Goal: Task Accomplishment & Management: Manage account settings

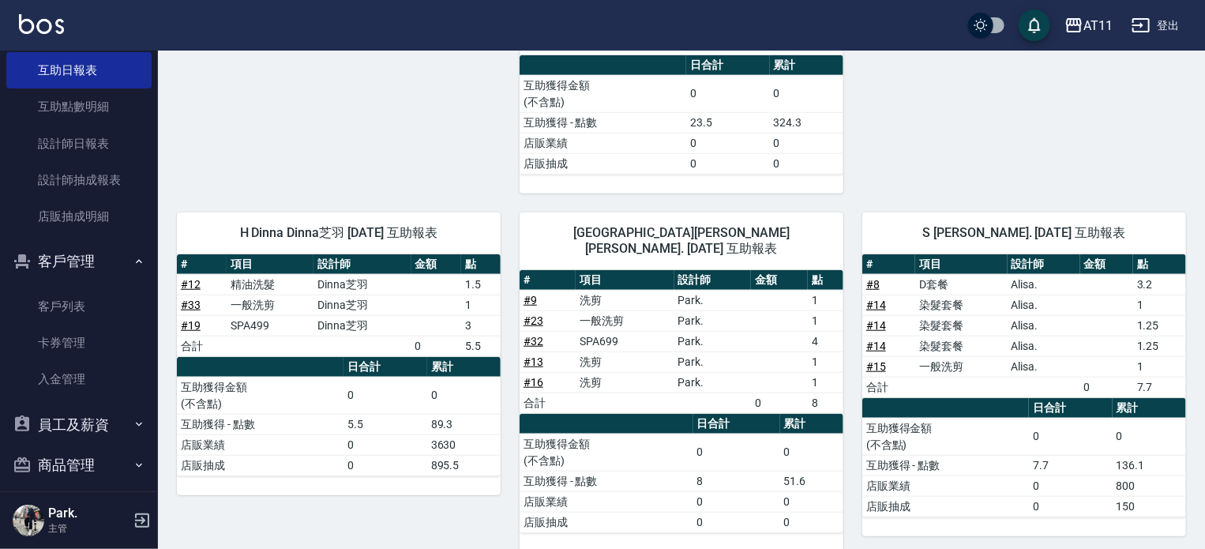
scroll to position [259, 0]
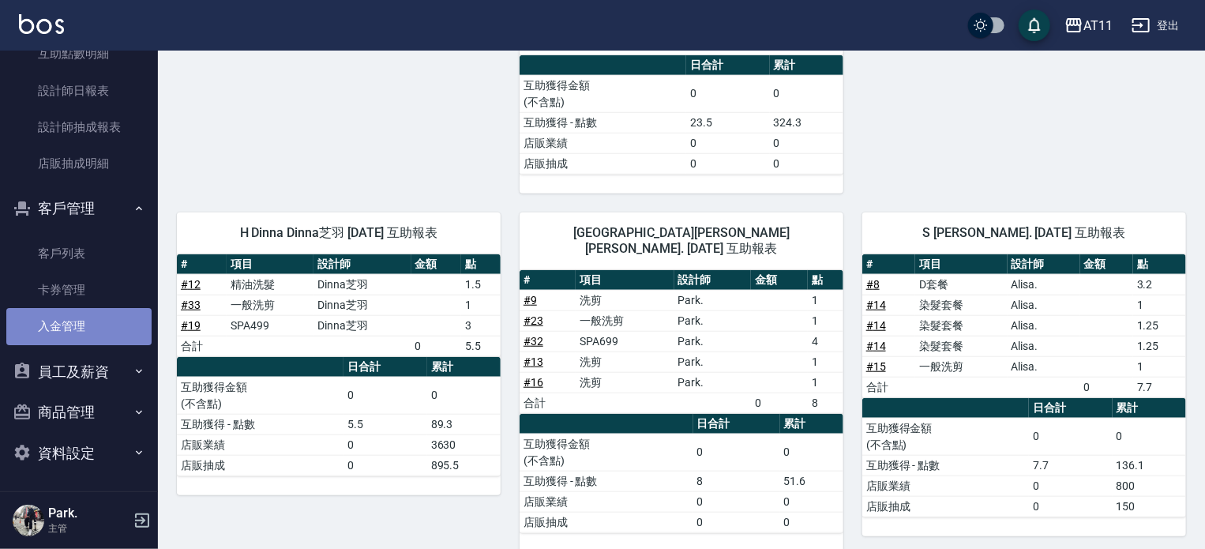
click at [92, 326] on link "入金管理" at bounding box center [78, 326] width 145 height 36
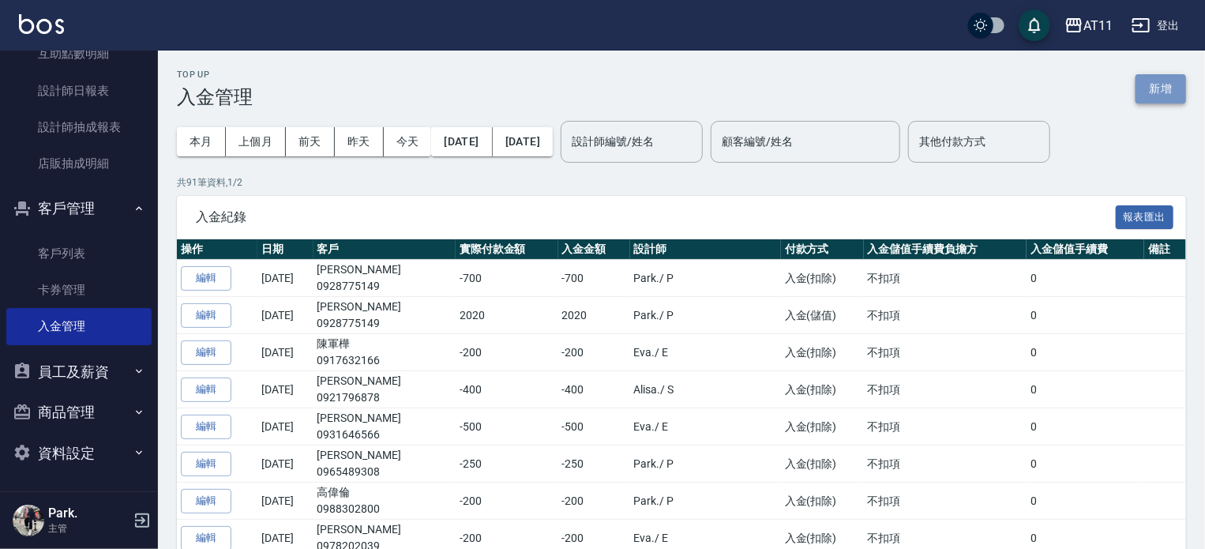
click at [1176, 85] on button "新增" at bounding box center [1160, 88] width 51 height 29
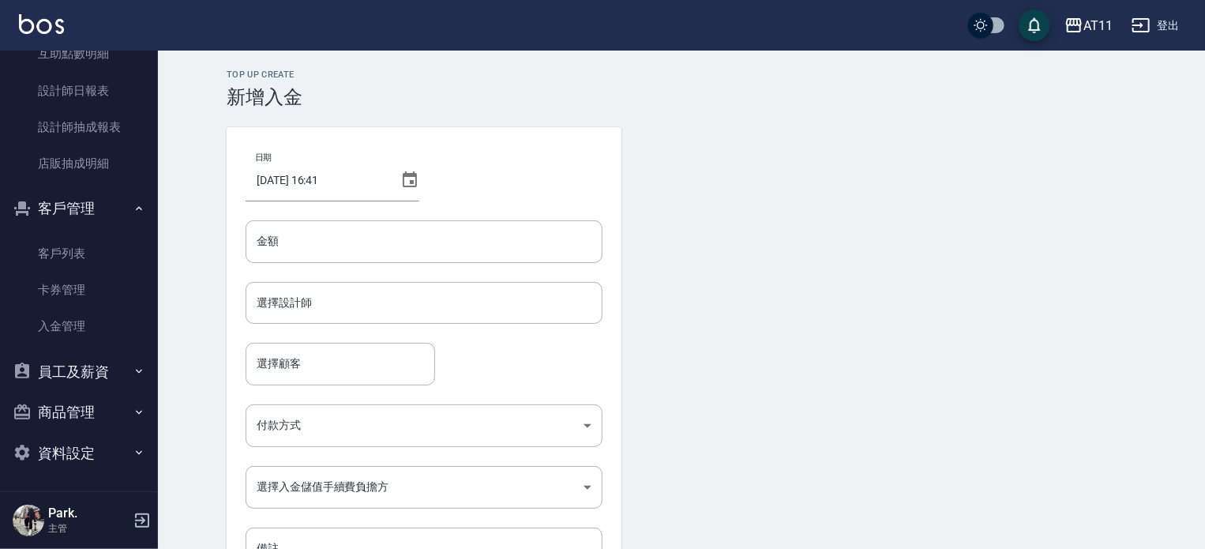
click at [341, 217] on div "日期 [DATE] 16:41 金額 金額 選擇設計師 選擇設計師 選擇顧客 選擇顧客 付款方式 ​ 付款方式 選擇入金儲值手續費負擔方 ​ 選擇入金儲值手續…" at bounding box center [424, 358] width 395 height 462
click at [351, 234] on input "金額" at bounding box center [424, 241] width 357 height 43
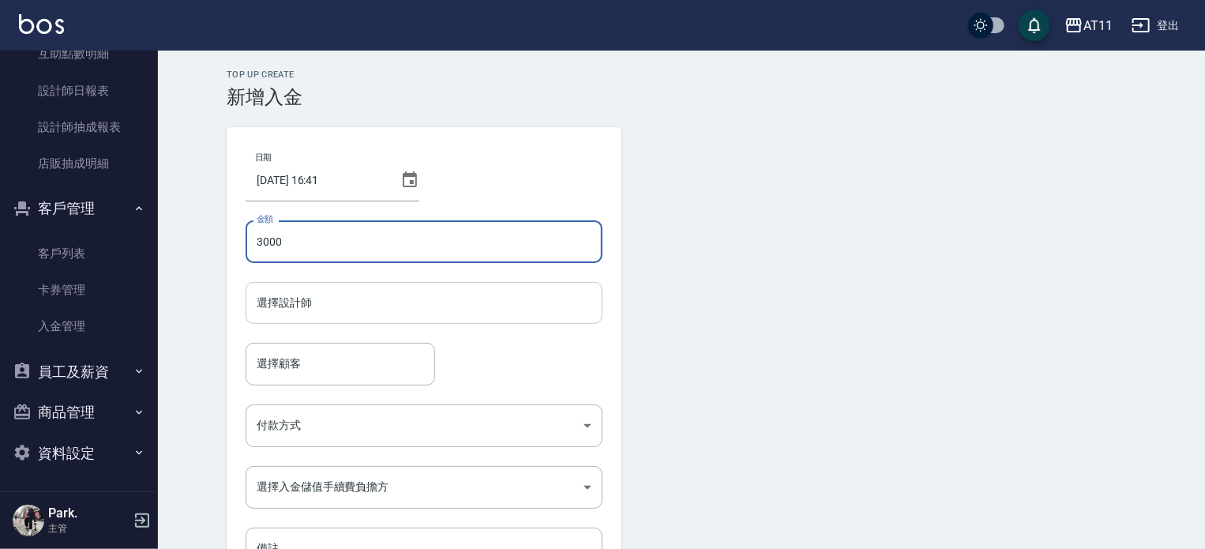
type input "3000"
click at [330, 296] on input "選擇設計師" at bounding box center [424, 303] width 343 height 28
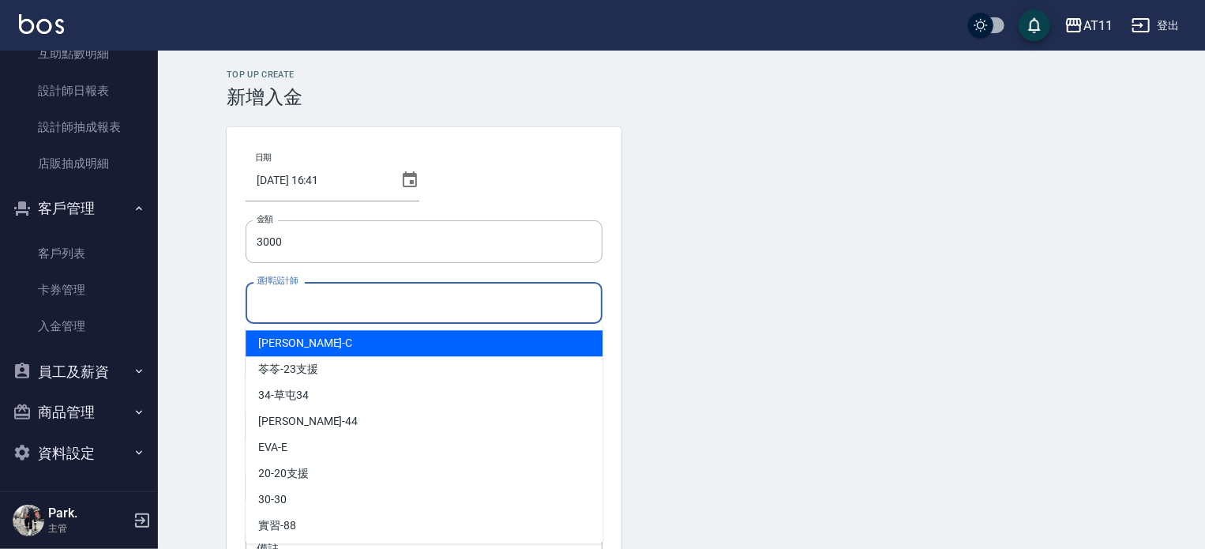
click at [315, 341] on div "[PERSON_NAME]" at bounding box center [424, 343] width 357 height 26
type input "[PERSON_NAME]"
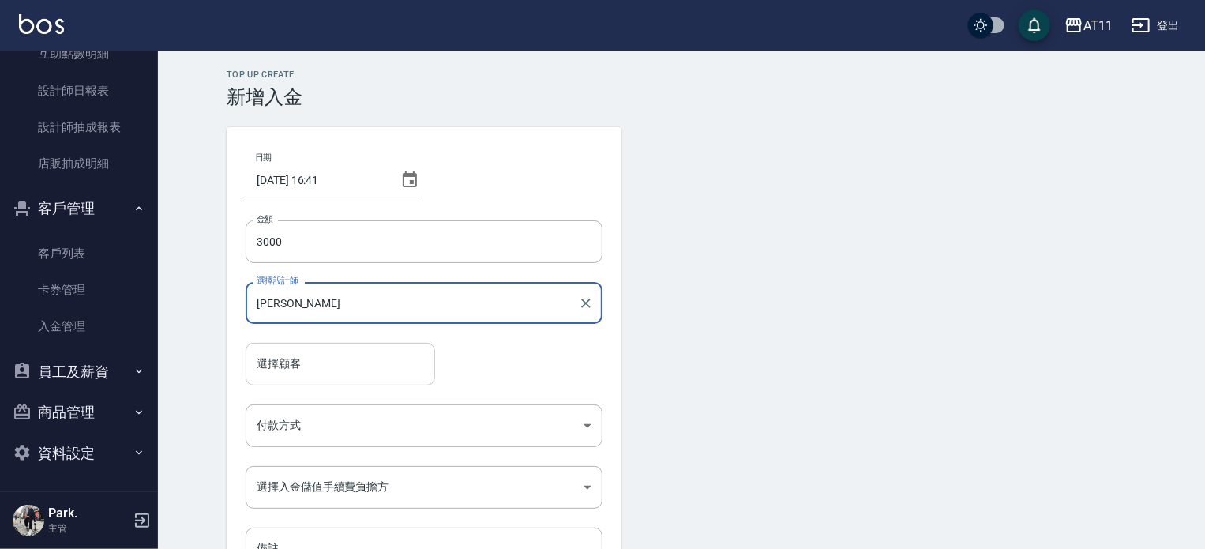
click at [305, 365] on input "選擇顧客" at bounding box center [340, 364] width 175 height 28
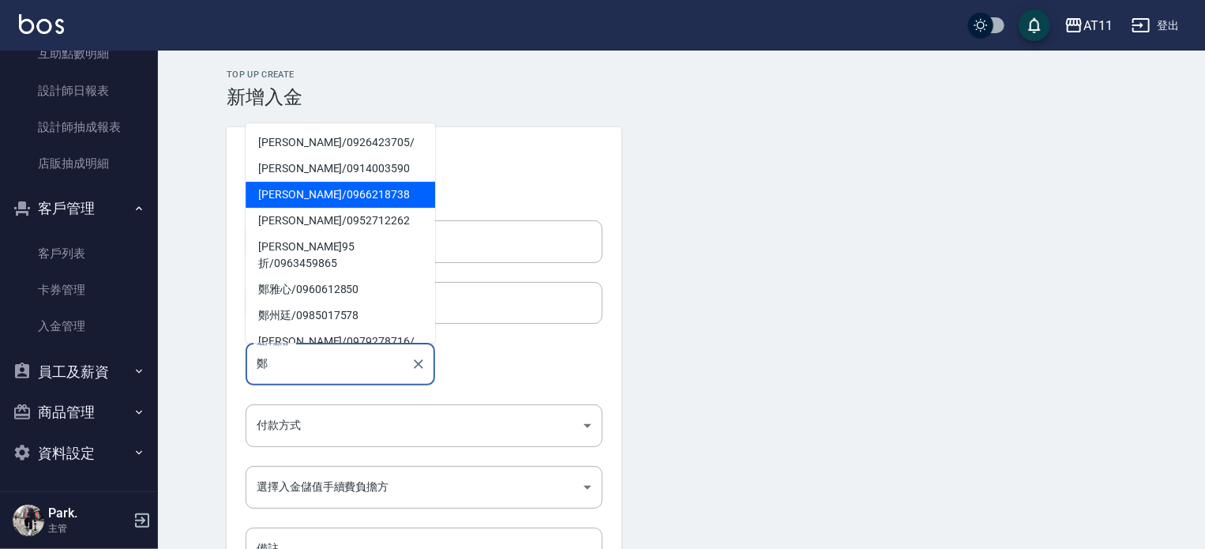
click at [335, 189] on span "[PERSON_NAME]/ 0966218738" at bounding box center [340, 195] width 189 height 26
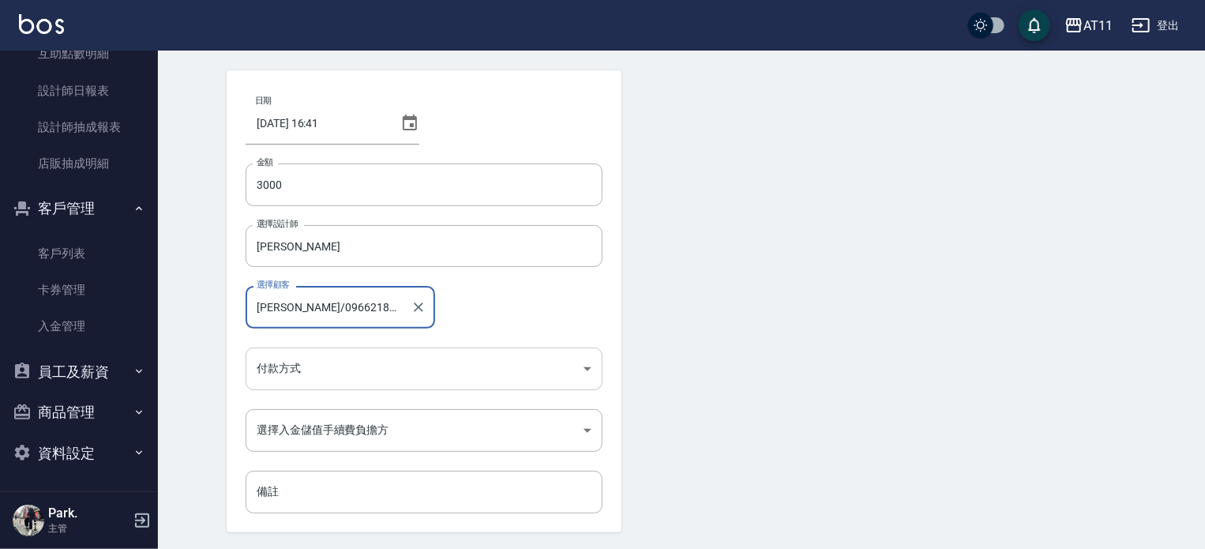
scroll to position [107, 0]
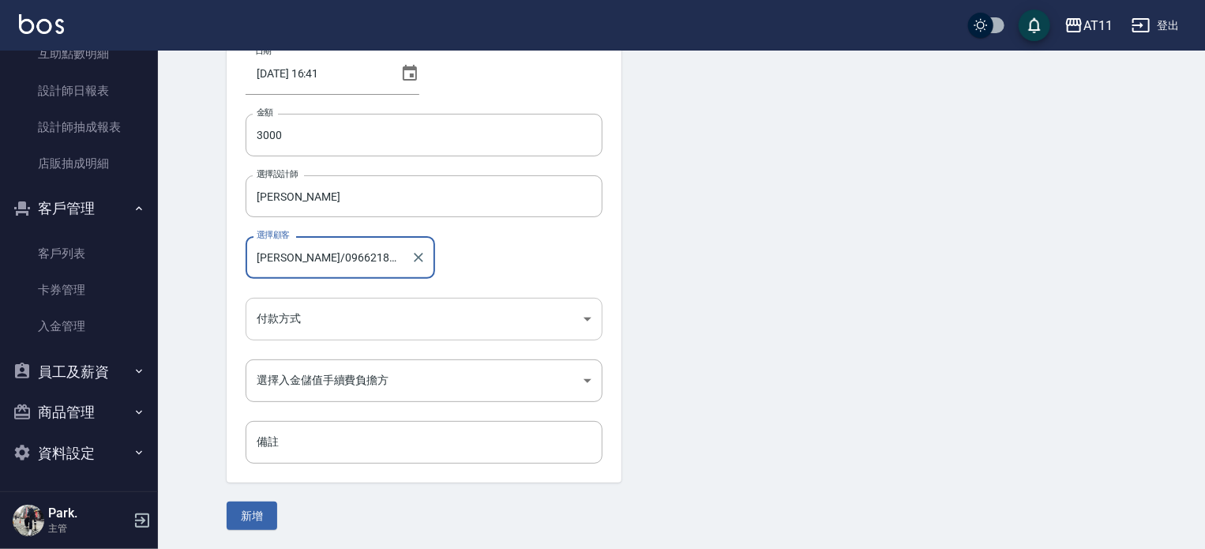
type input "[PERSON_NAME]/0966218738"
click at [377, 324] on body "AT11 登出 櫃檯作業 打帳單 帳單列表 現金收支登錄 材料自購登錄 每日結帳 排班表 現場電腦打卡 掃碼打卡 預約管理 預約管理 單日預約紀錄 單週預約紀…" at bounding box center [602, 220] width 1205 height 655
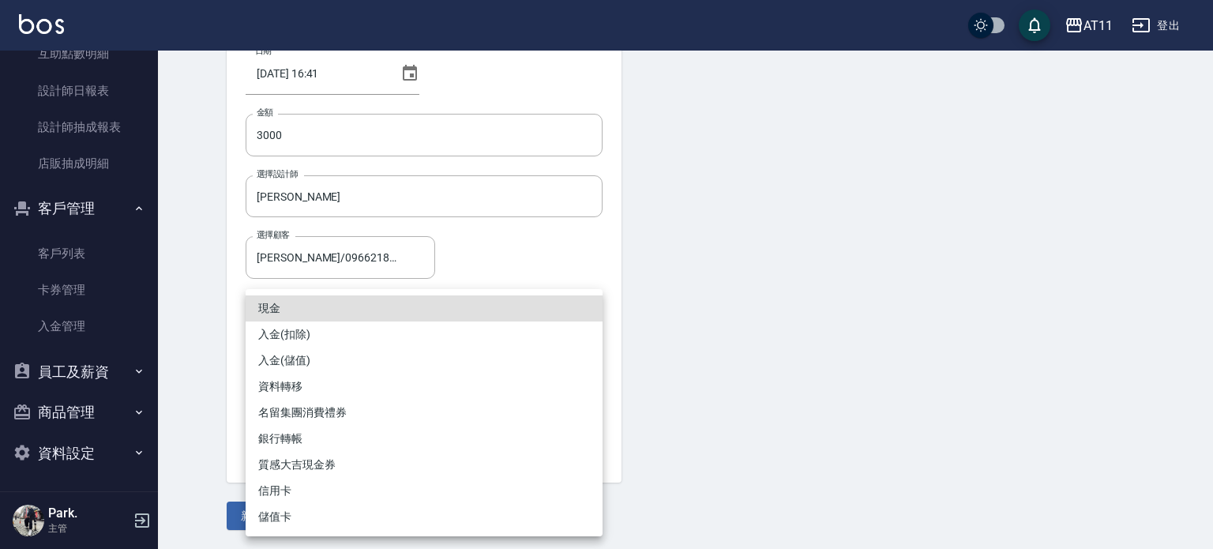
click at [367, 356] on li "入金(儲值)" at bounding box center [424, 360] width 357 height 26
type input "入金(儲值)"
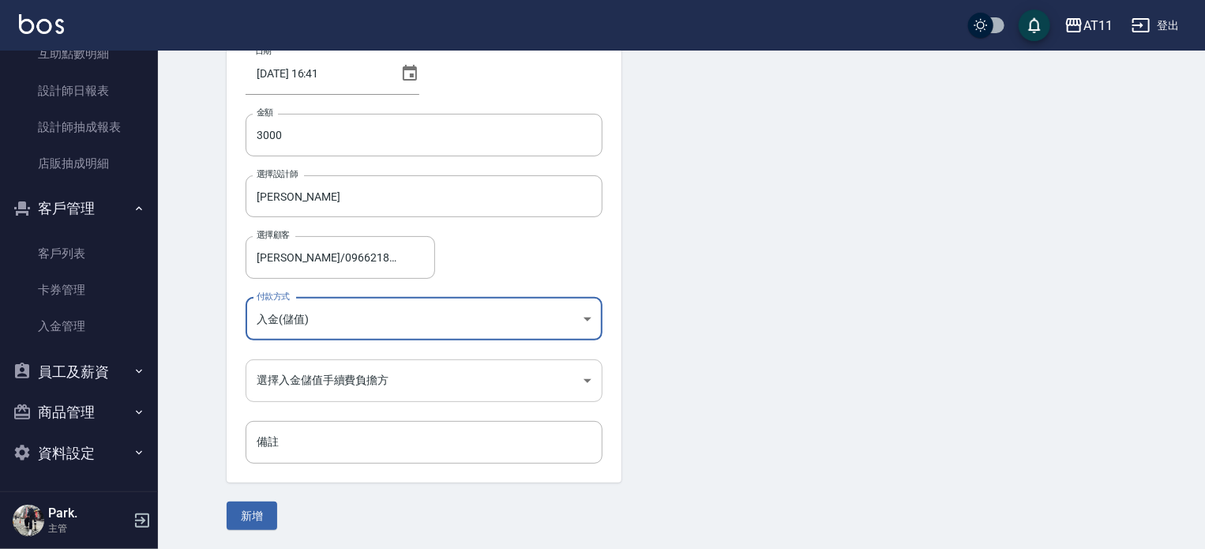
click at [361, 381] on body "AT11 登出 櫃檯作業 打帳單 帳單列表 現金收支登錄 材料自購登錄 每日結帳 排班表 現場電腦打卡 掃碼打卡 預約管理 預約管理 單日預約紀錄 單週預約紀…" at bounding box center [602, 220] width 1205 height 655
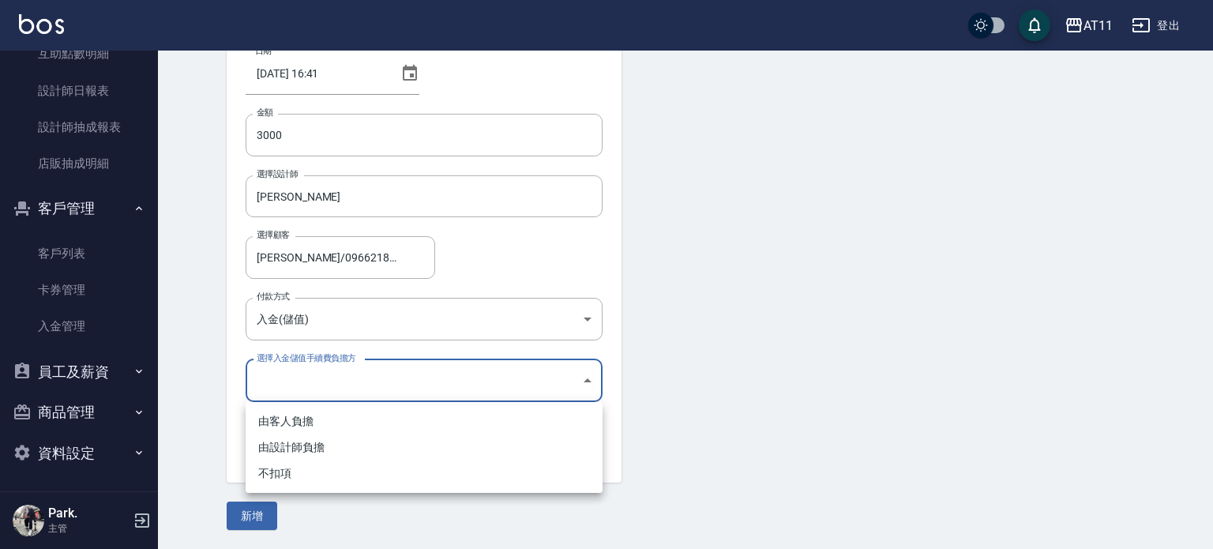
click at [323, 475] on li "不扣項" at bounding box center [424, 473] width 357 height 26
type input "WITHOUTHANDLINGFEE"
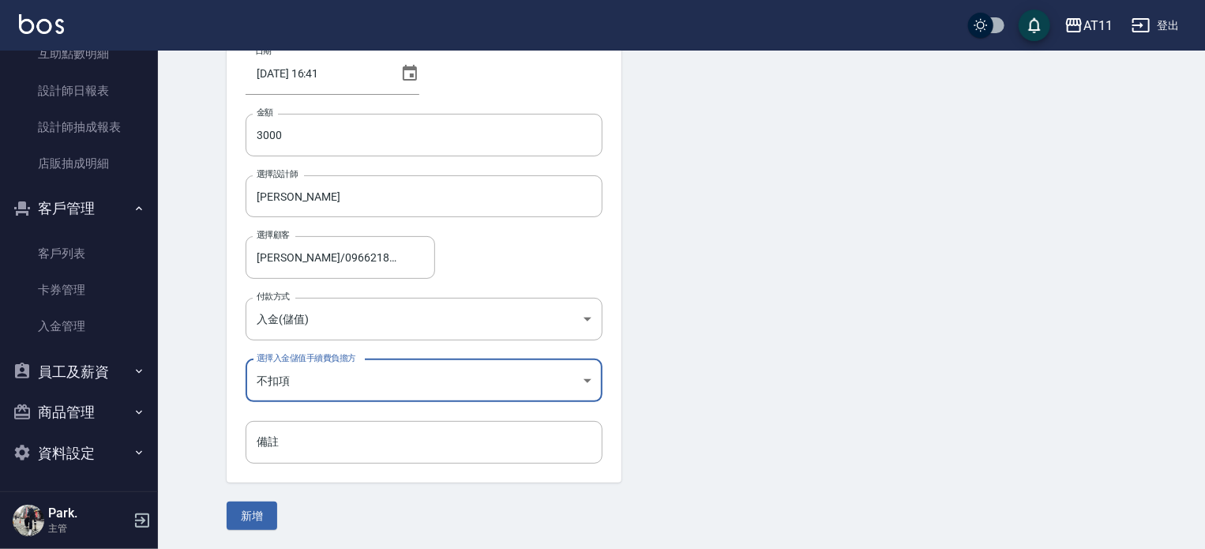
click at [257, 514] on button "新增" at bounding box center [252, 515] width 51 height 29
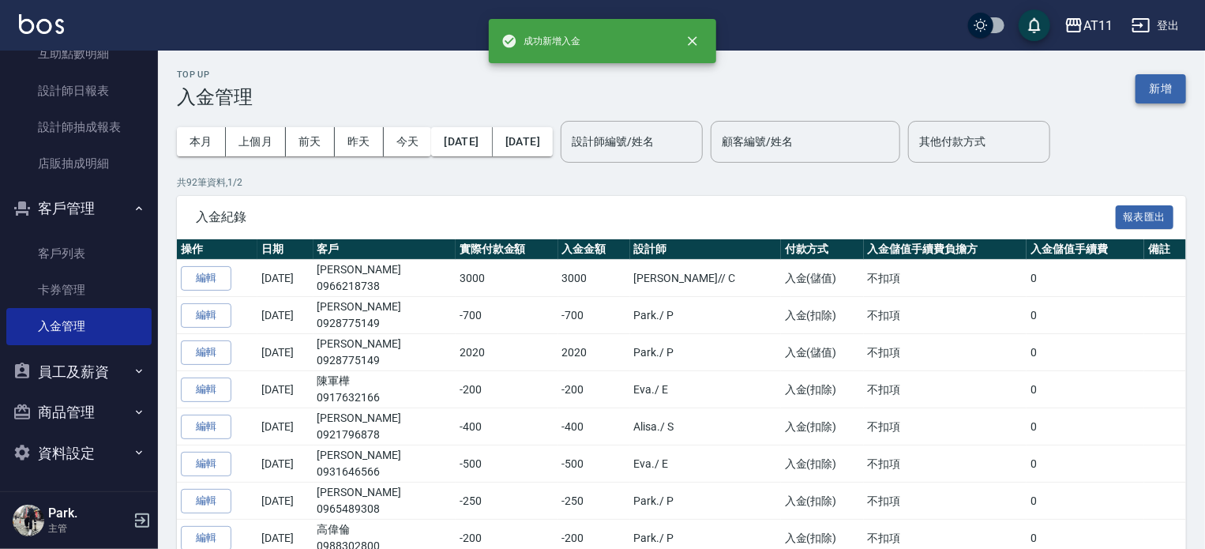
click at [1149, 85] on button "新增" at bounding box center [1160, 88] width 51 height 29
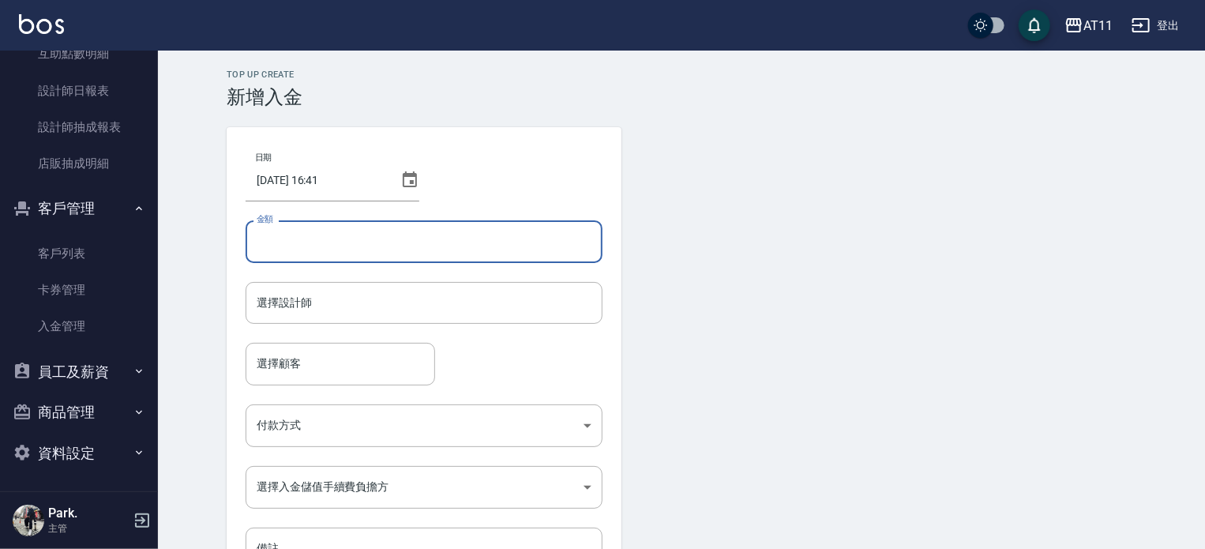
click at [340, 234] on input "金額" at bounding box center [424, 241] width 357 height 43
click at [77, 249] on link "客戶列表" at bounding box center [78, 253] width 145 height 36
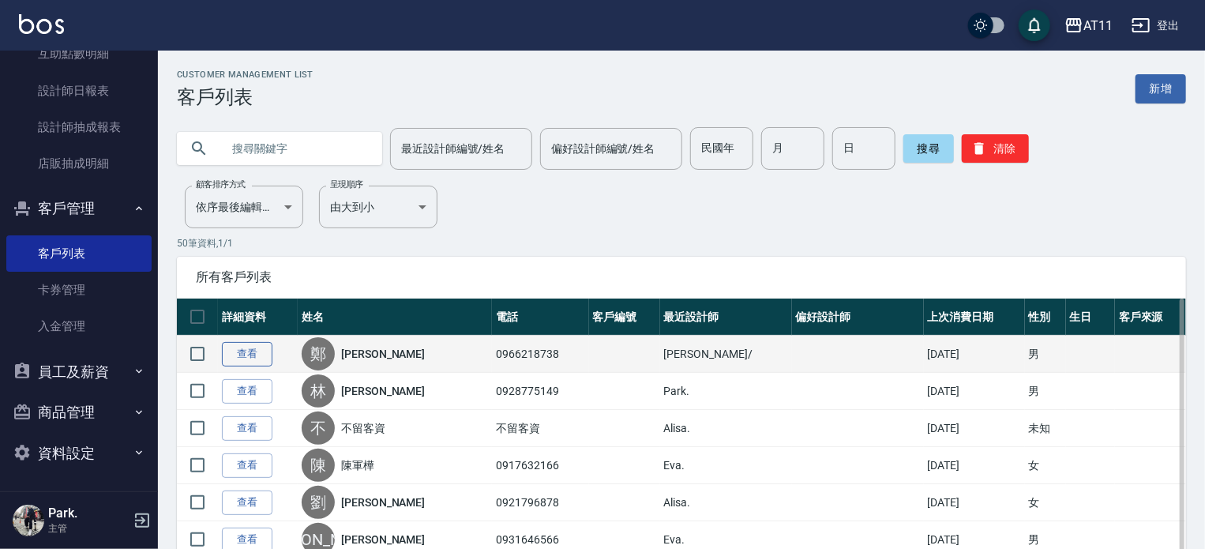
click at [228, 357] on link "查看" at bounding box center [247, 354] width 51 height 24
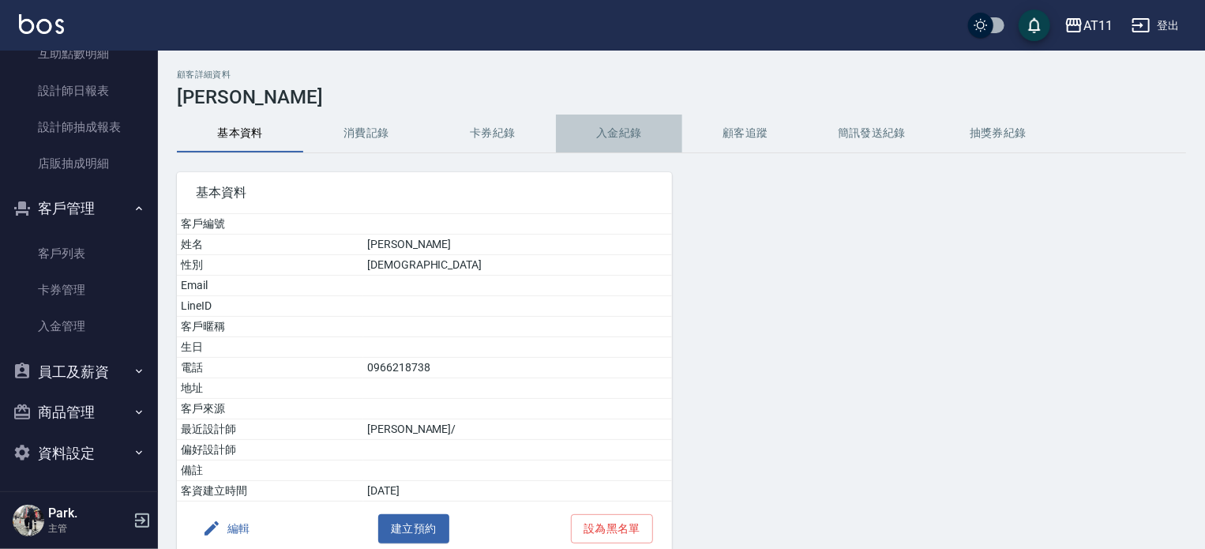
click at [625, 141] on button "入金紀錄" at bounding box center [619, 133] width 126 height 38
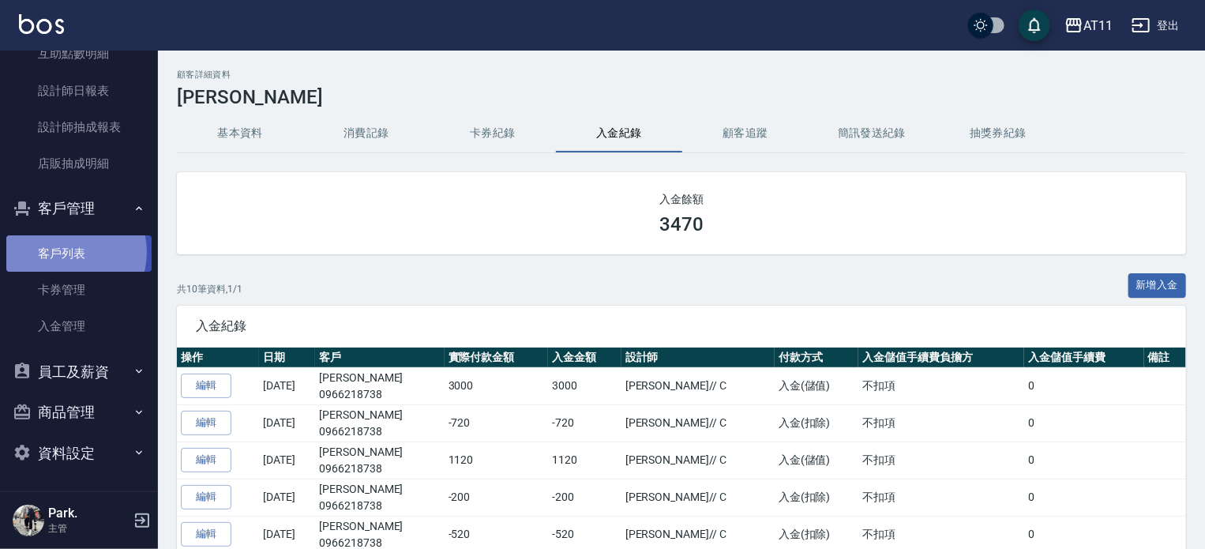
click at [64, 251] on link "客戶列表" at bounding box center [78, 253] width 145 height 36
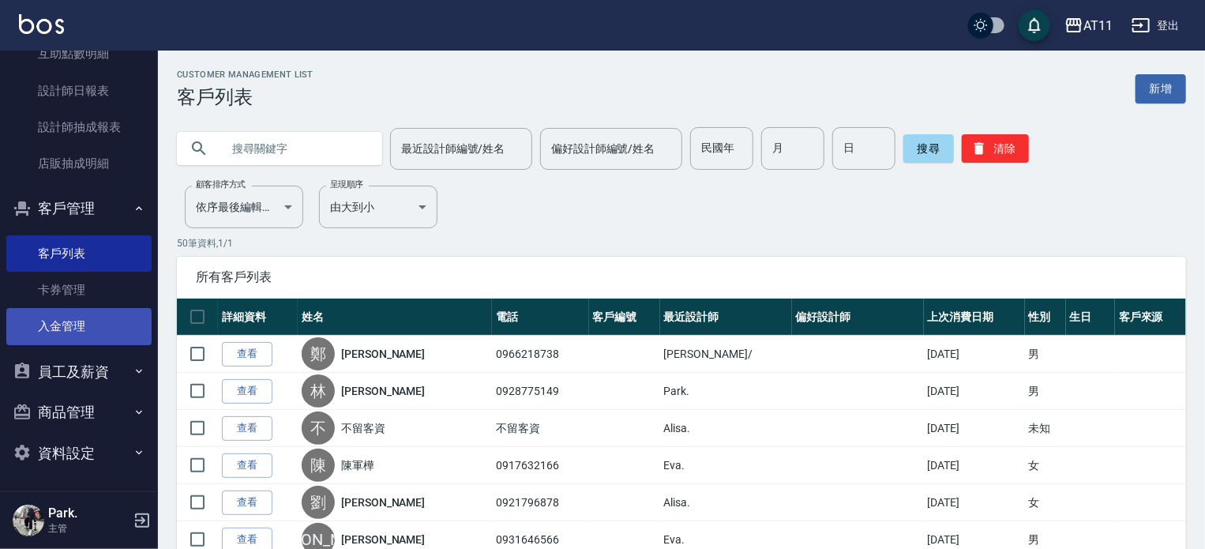
click at [81, 323] on link "入金管理" at bounding box center [78, 326] width 145 height 36
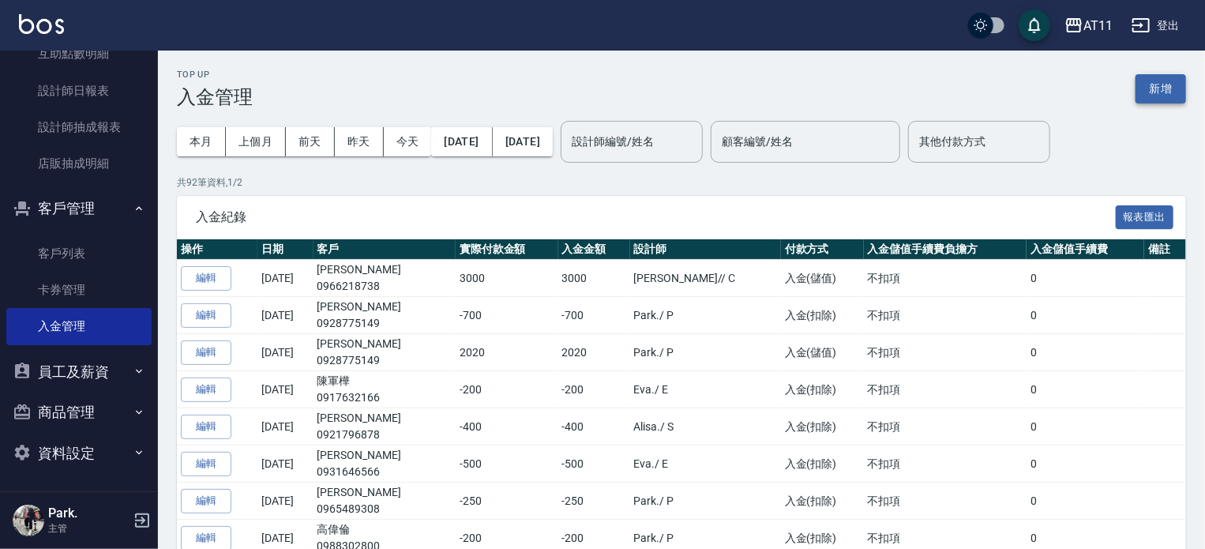
click at [1162, 89] on button "新增" at bounding box center [1160, 88] width 51 height 29
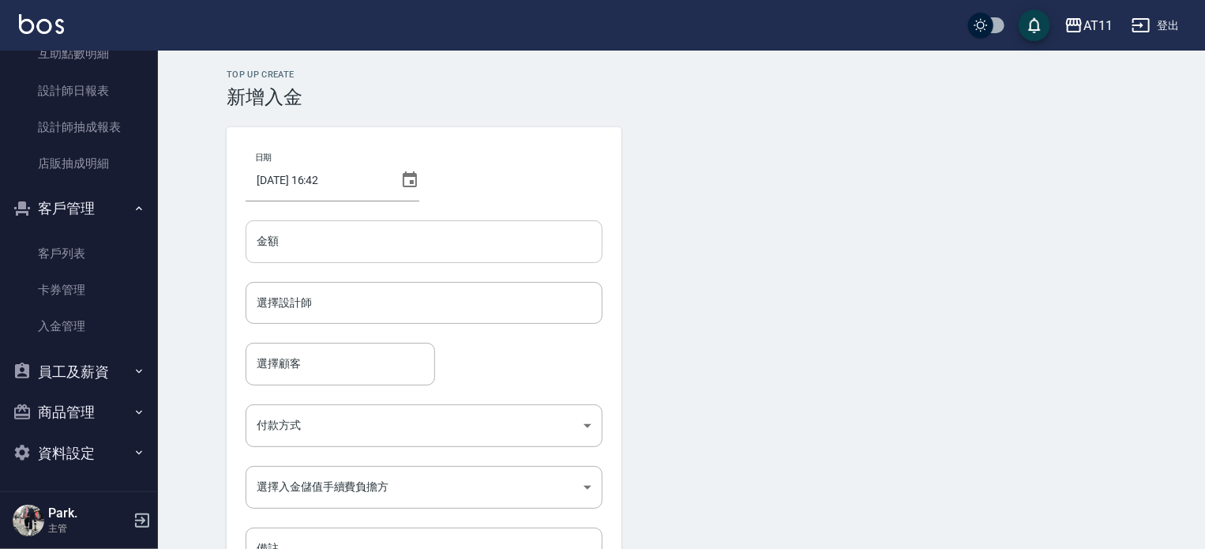
click at [320, 240] on input "金額" at bounding box center [424, 241] width 357 height 43
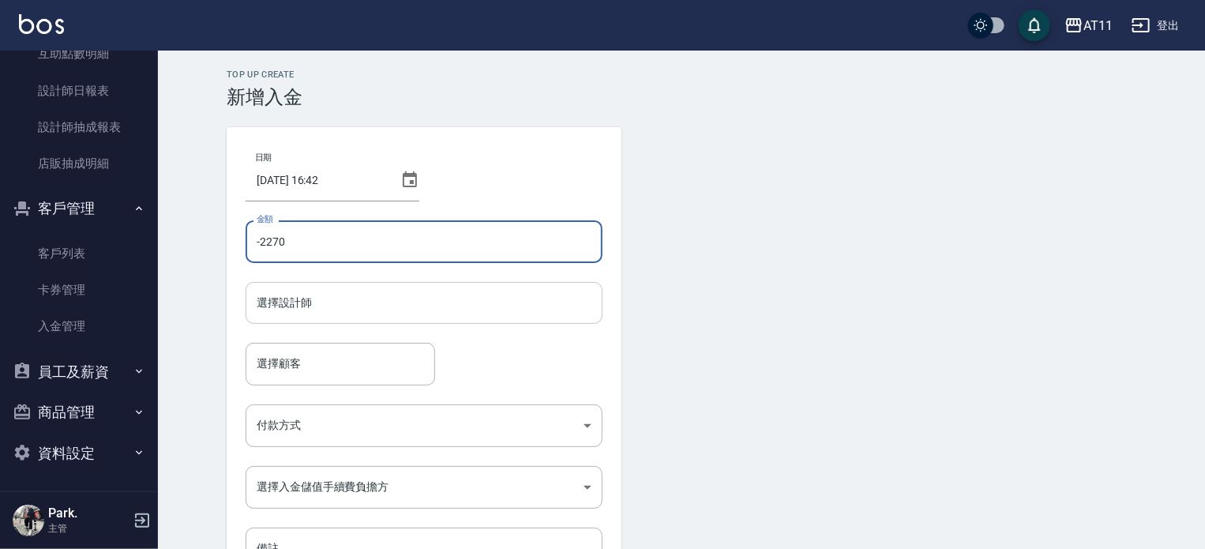
type input "-2270"
click at [320, 315] on input "選擇設計師" at bounding box center [424, 303] width 343 height 28
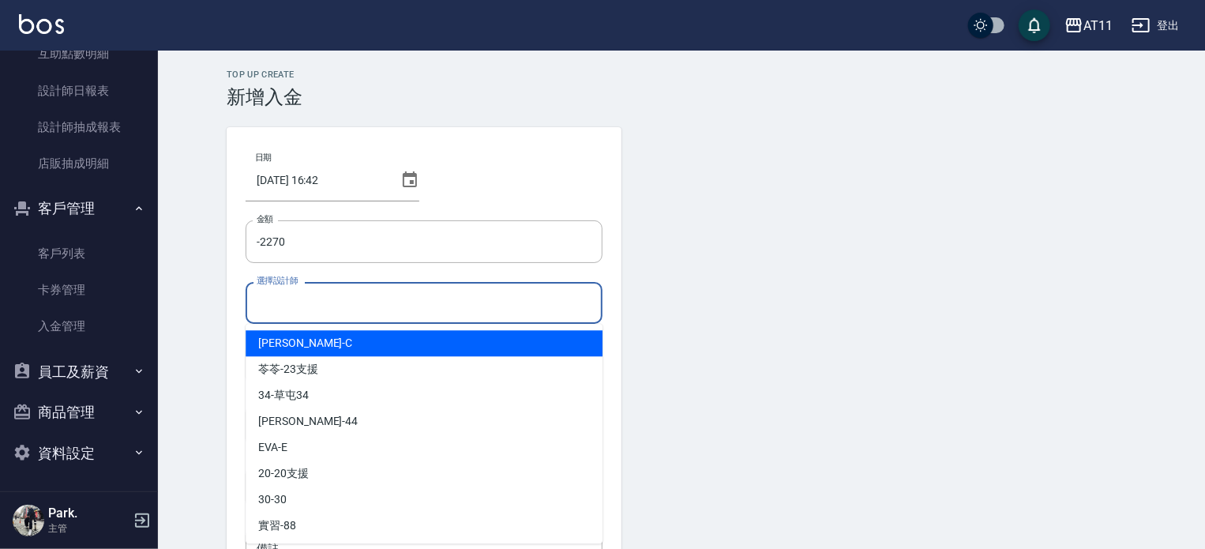
click at [291, 348] on span "[PERSON_NAME]" at bounding box center [305, 343] width 94 height 17
type input "[PERSON_NAME]"
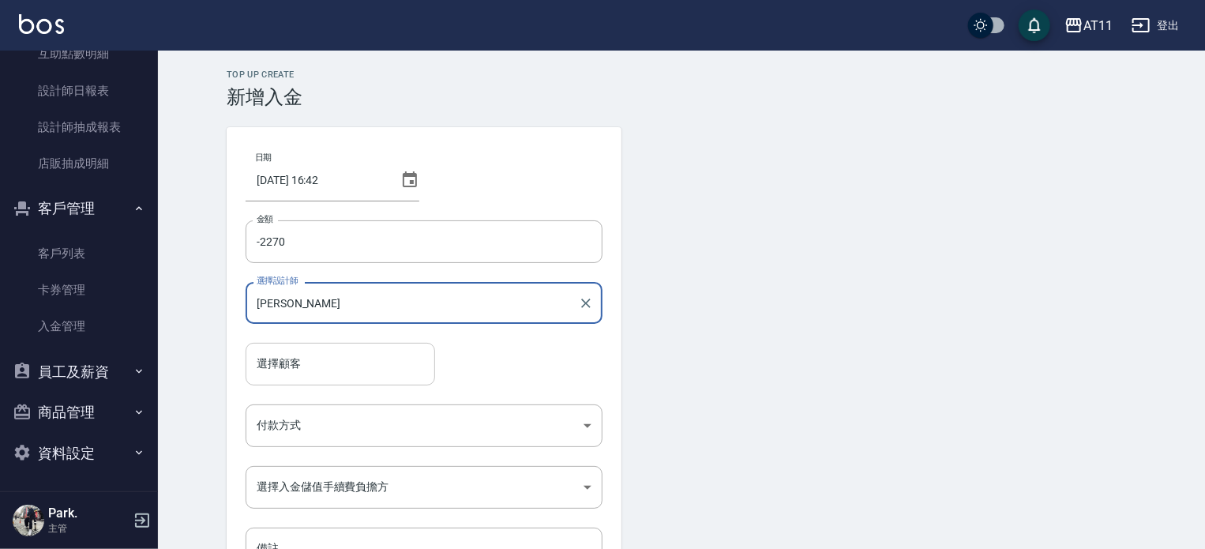
click at [291, 348] on div "選擇顧客" at bounding box center [340, 364] width 189 height 42
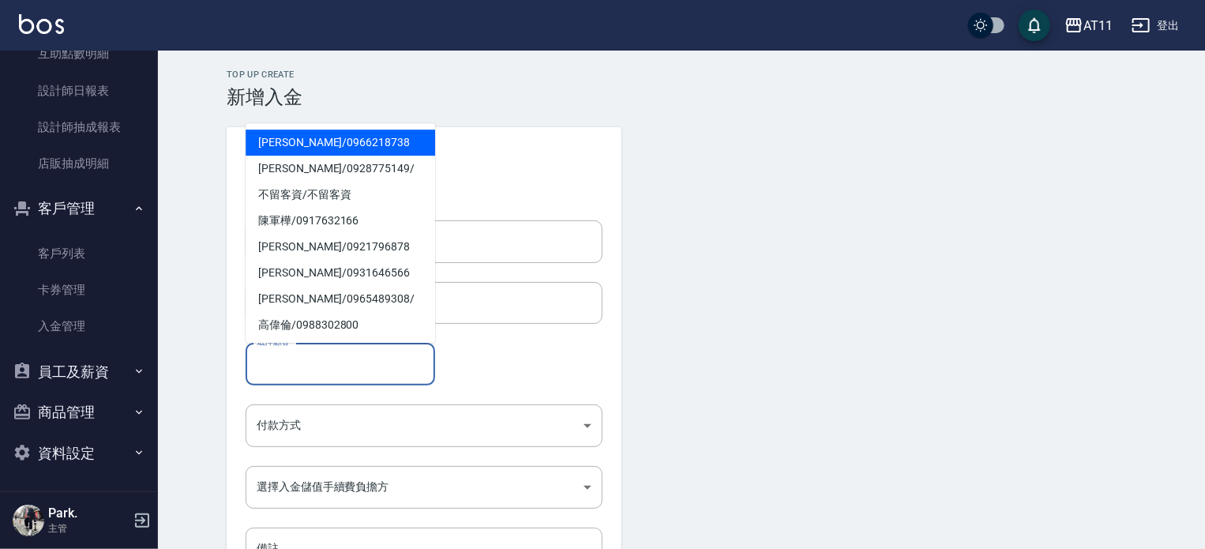
click at [324, 129] on span "[PERSON_NAME]/ 0966218738" at bounding box center [340, 142] width 189 height 26
type input "[PERSON_NAME]/0966218738"
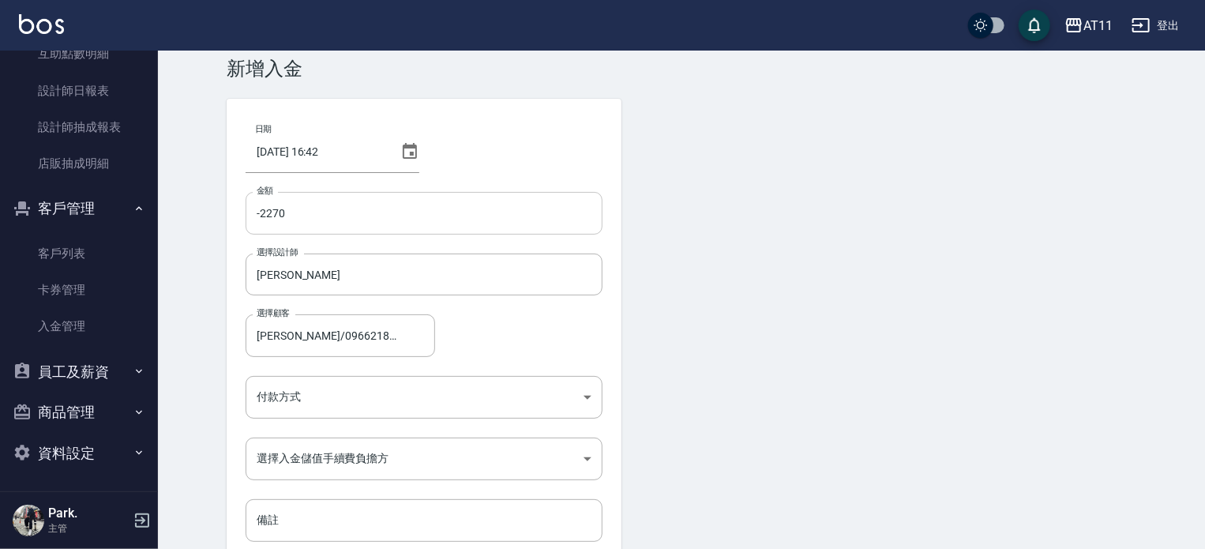
scroll to position [107, 0]
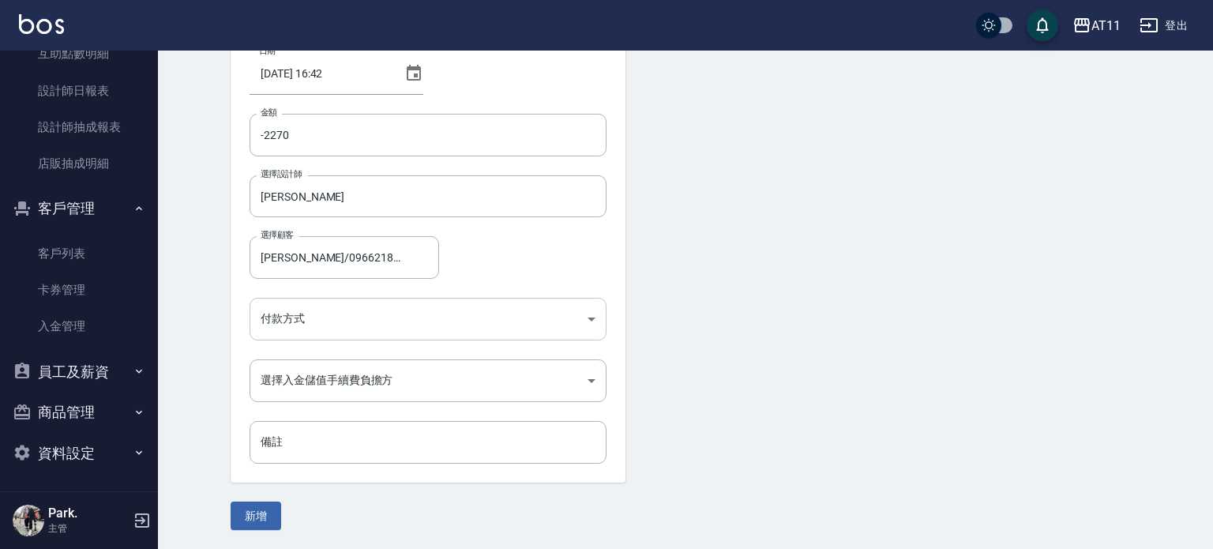
click at [285, 328] on body "AT11 登出 櫃檯作業 打帳單 帳單列表 現金收支登錄 材料自購登錄 每日結帳 排班表 現場電腦打卡 掃碼打卡 預約管理 預約管理 單日預約紀錄 單週預約紀…" at bounding box center [606, 220] width 1213 height 655
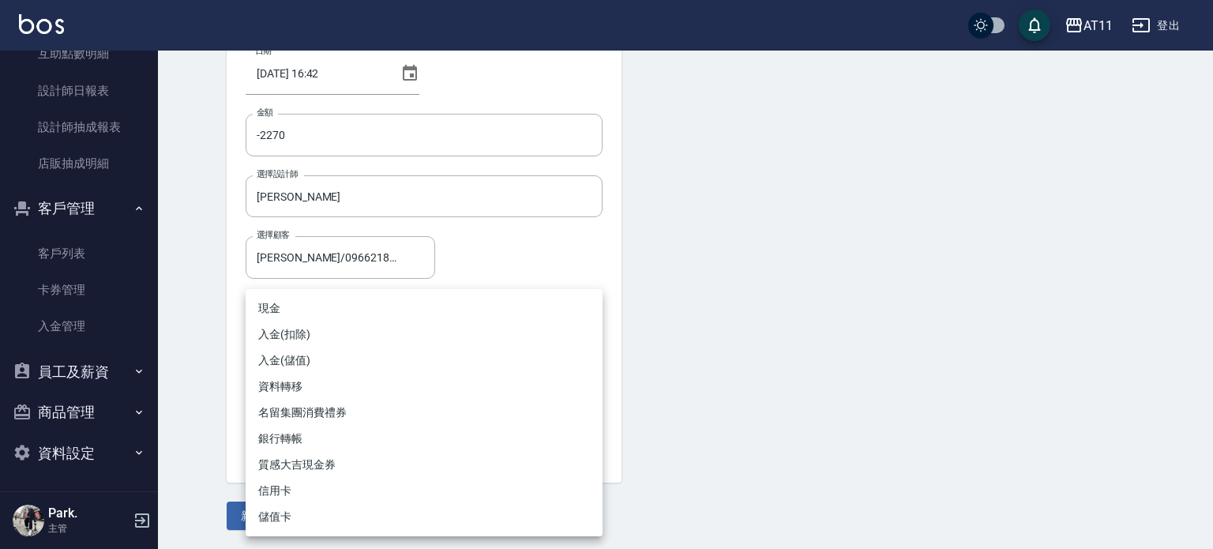
click at [324, 331] on li "入金(扣除)" at bounding box center [424, 334] width 357 height 26
type input "入金(扣除)"
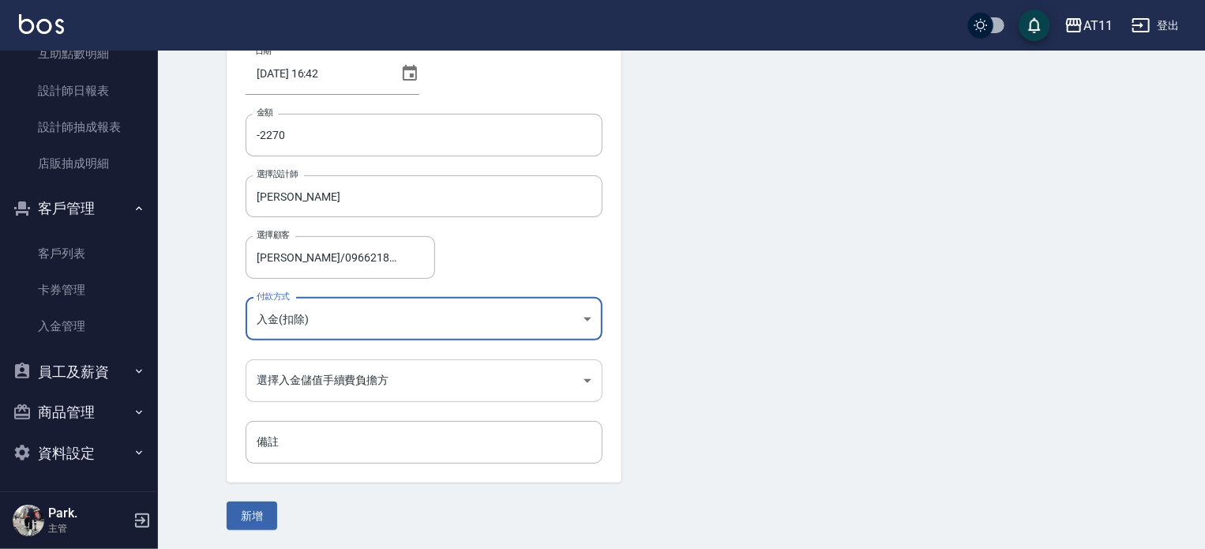
click at [308, 388] on body "AT11 登出 櫃檯作業 打帳單 帳單列表 現金收支登錄 材料自購登錄 每日結帳 排班表 現場電腦打卡 掃碼打卡 預約管理 預約管理 單日預約紀錄 單週預約紀…" at bounding box center [602, 220] width 1205 height 655
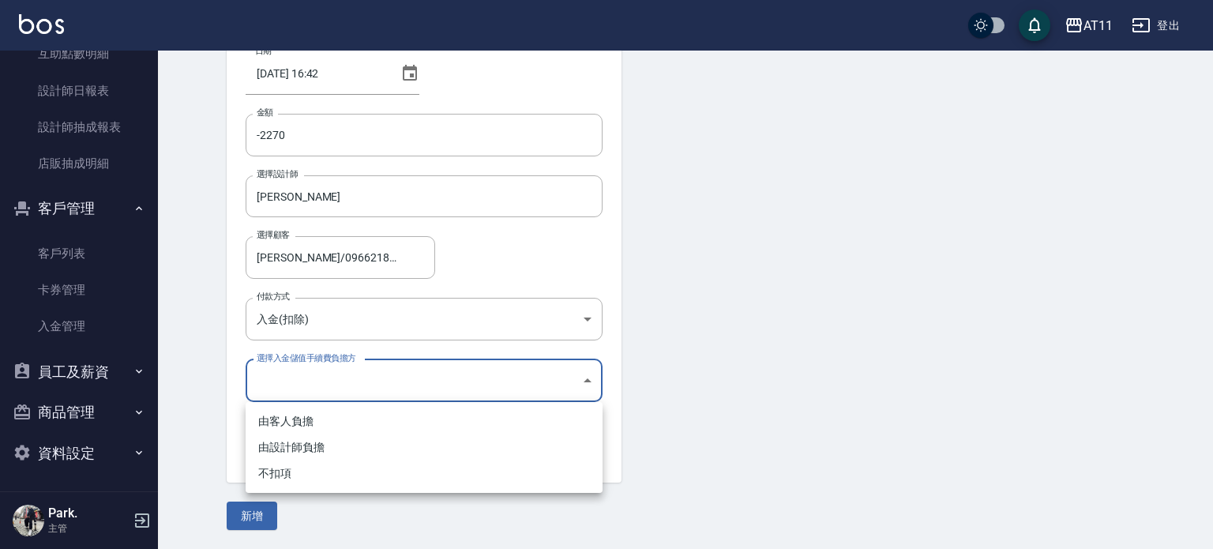
click at [297, 482] on li "不扣項" at bounding box center [424, 473] width 357 height 26
type input "WITHOUTHANDLINGFEE"
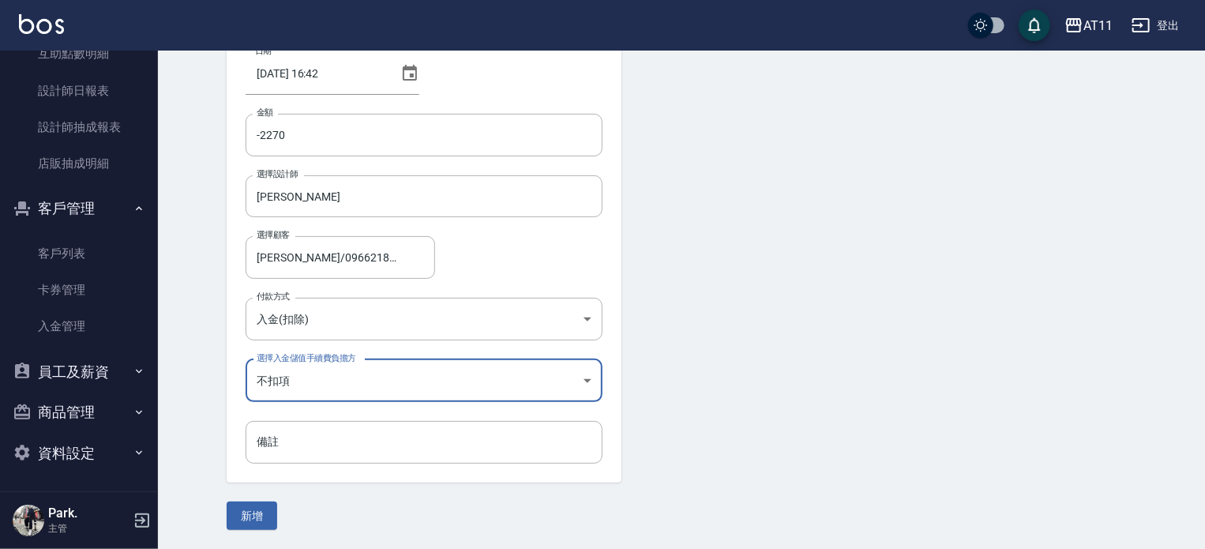
click at [234, 512] on button "新增" at bounding box center [252, 515] width 51 height 29
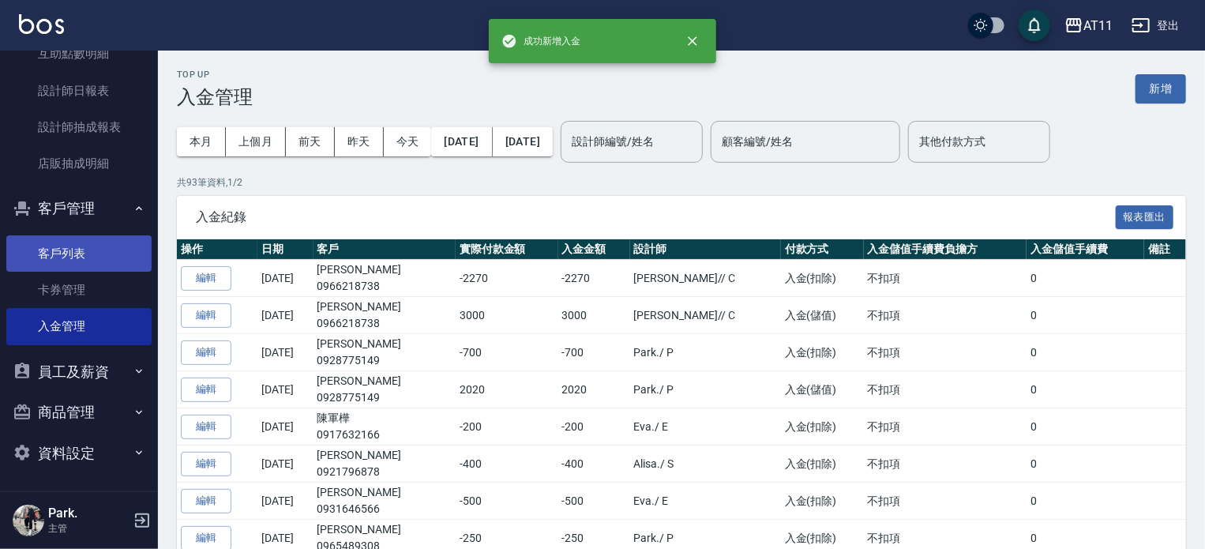
click at [69, 261] on link "客戶列表" at bounding box center [78, 253] width 145 height 36
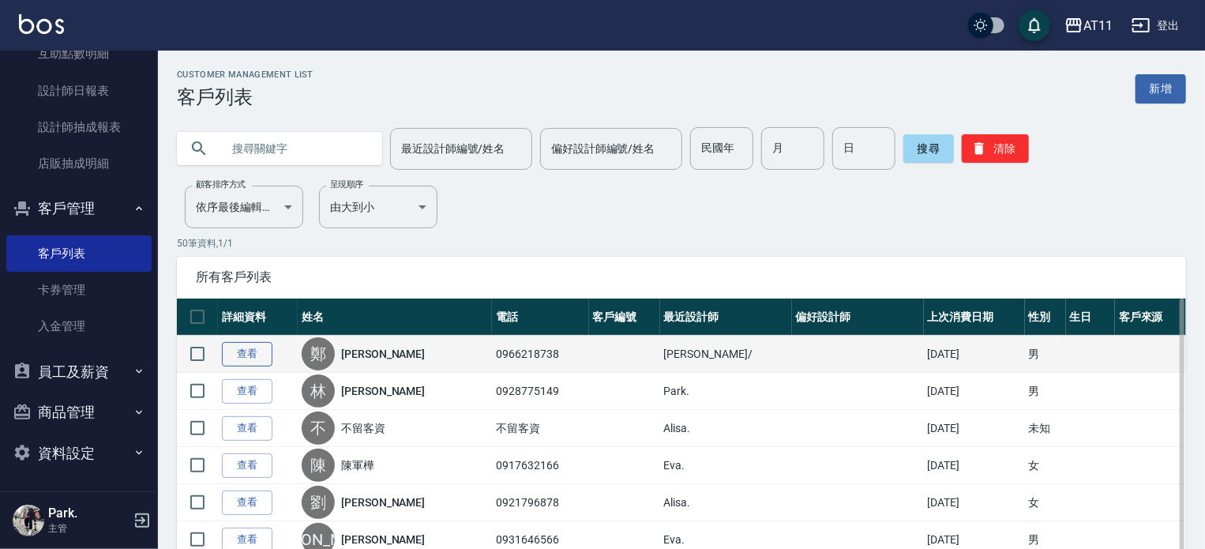
click at [253, 351] on link "查看" at bounding box center [247, 354] width 51 height 24
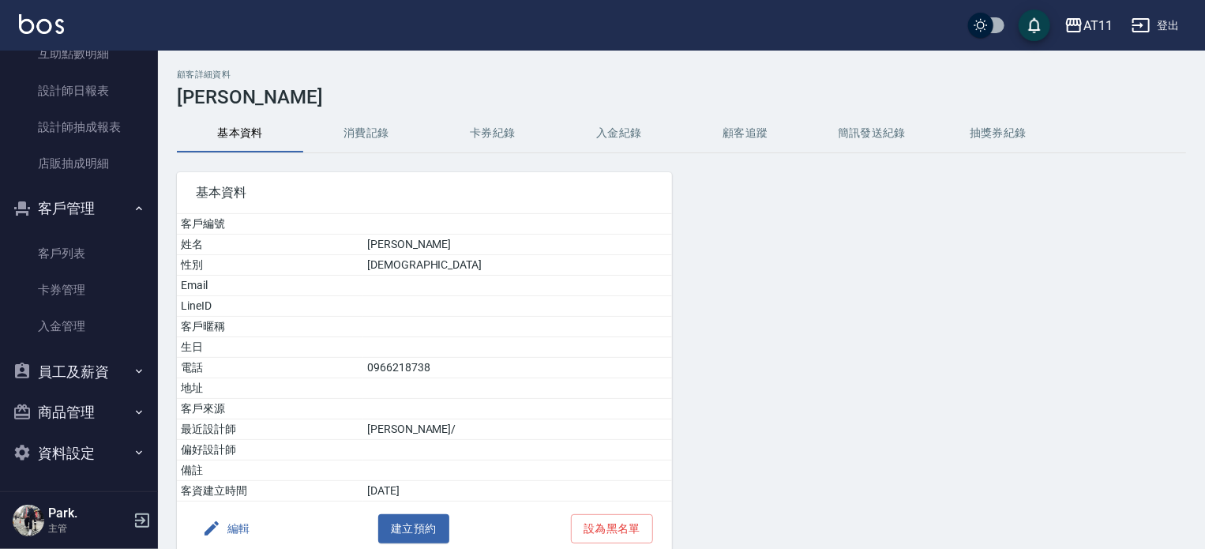
click at [641, 133] on button "入金紀錄" at bounding box center [619, 133] width 126 height 38
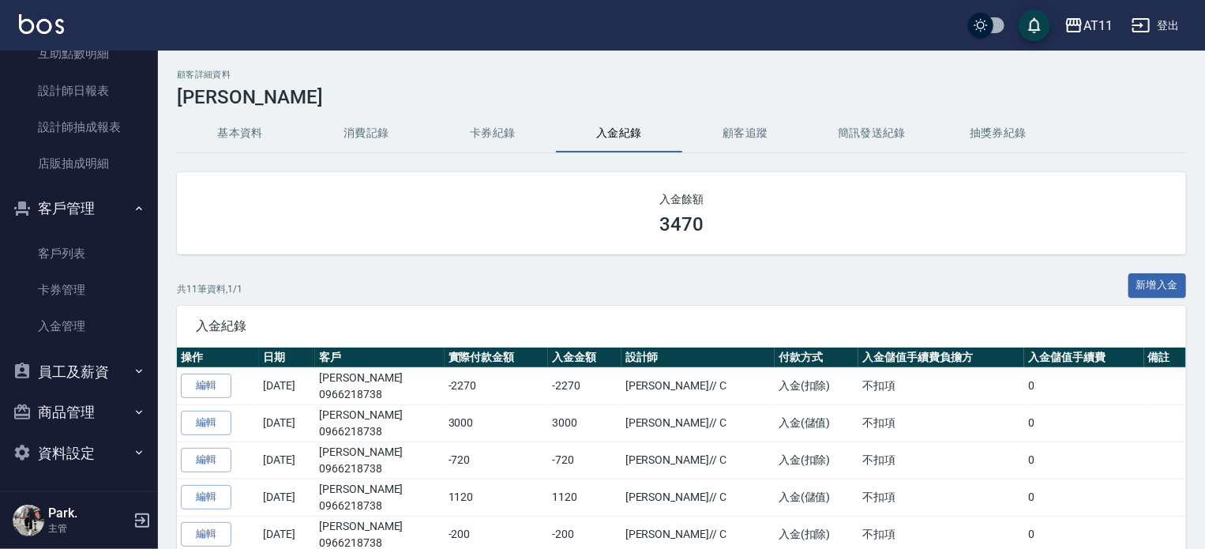
click at [641, 133] on button "入金紀錄" at bounding box center [619, 133] width 126 height 38
click at [639, 133] on button "入金紀錄" at bounding box center [619, 133] width 126 height 38
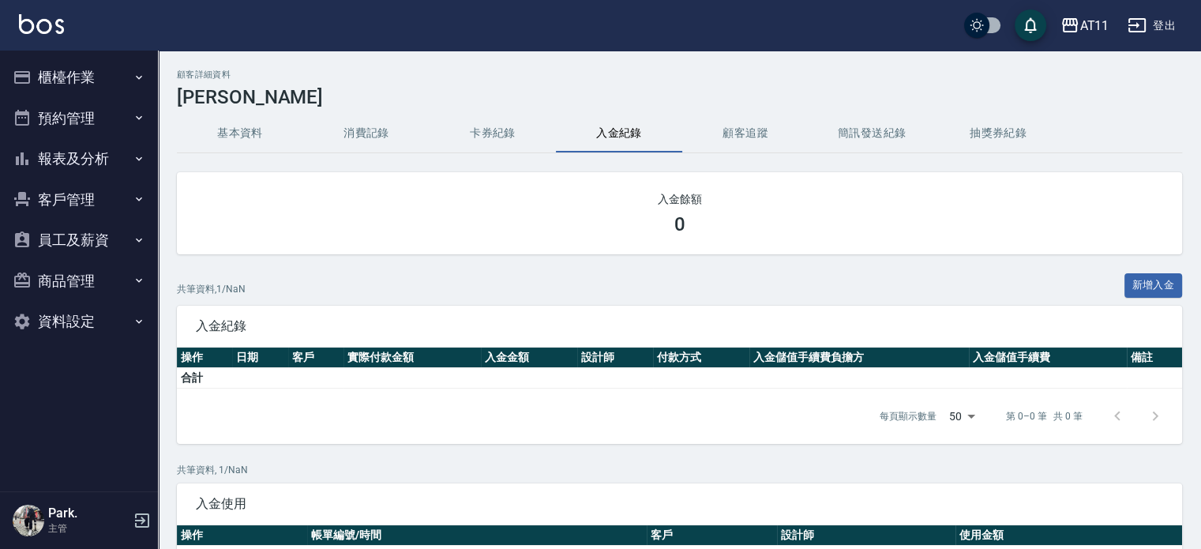
click at [66, 208] on button "客戶管理" at bounding box center [78, 199] width 145 height 41
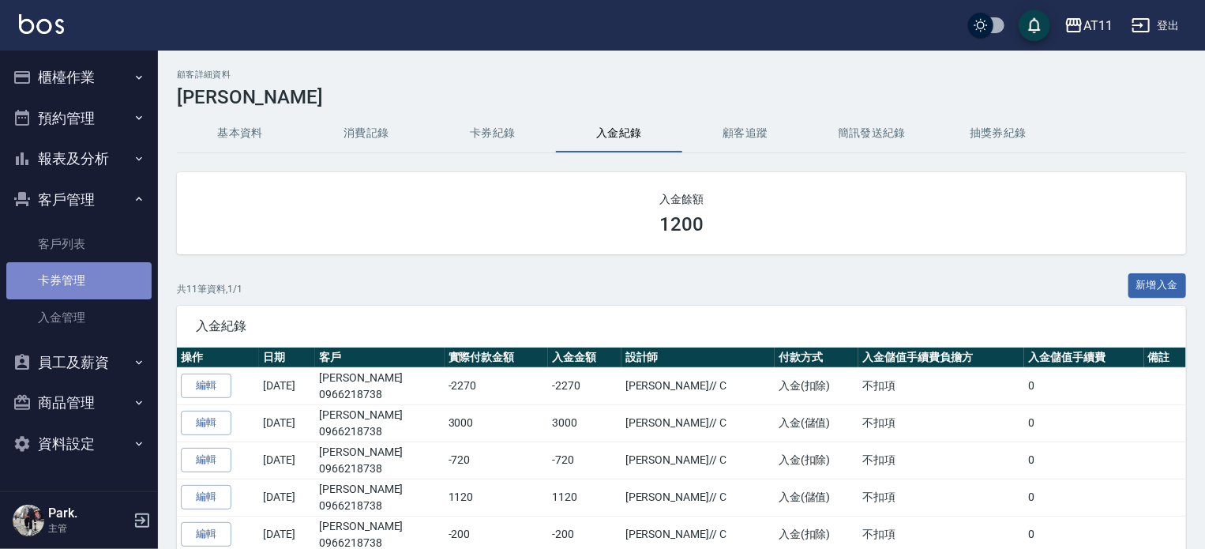
click at [70, 269] on link "卡券管理" at bounding box center [78, 280] width 145 height 36
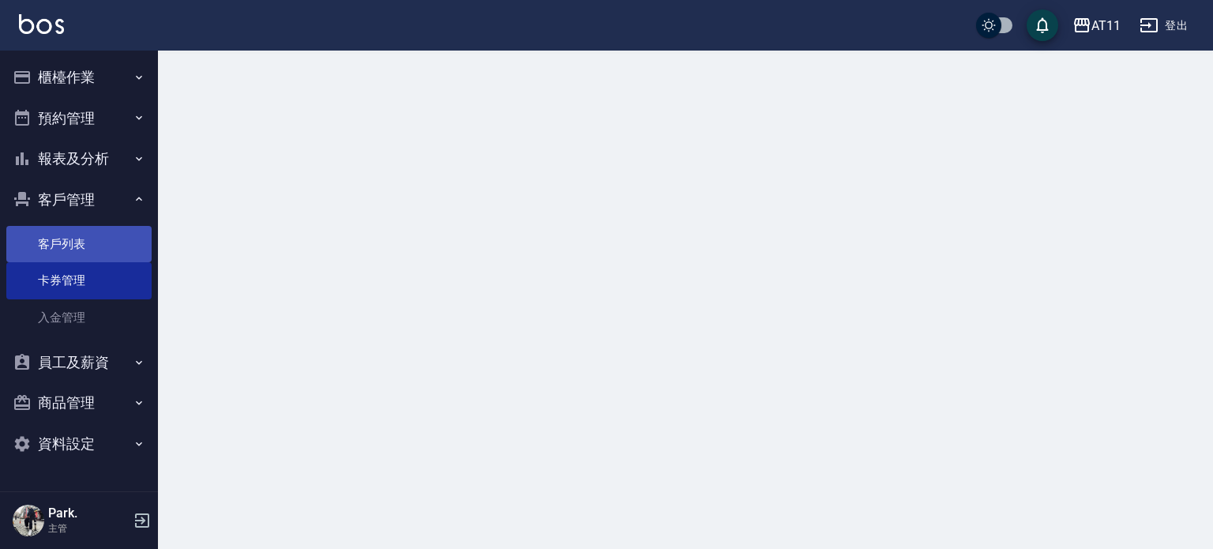
click at [72, 253] on link "客戶列表" at bounding box center [78, 244] width 145 height 36
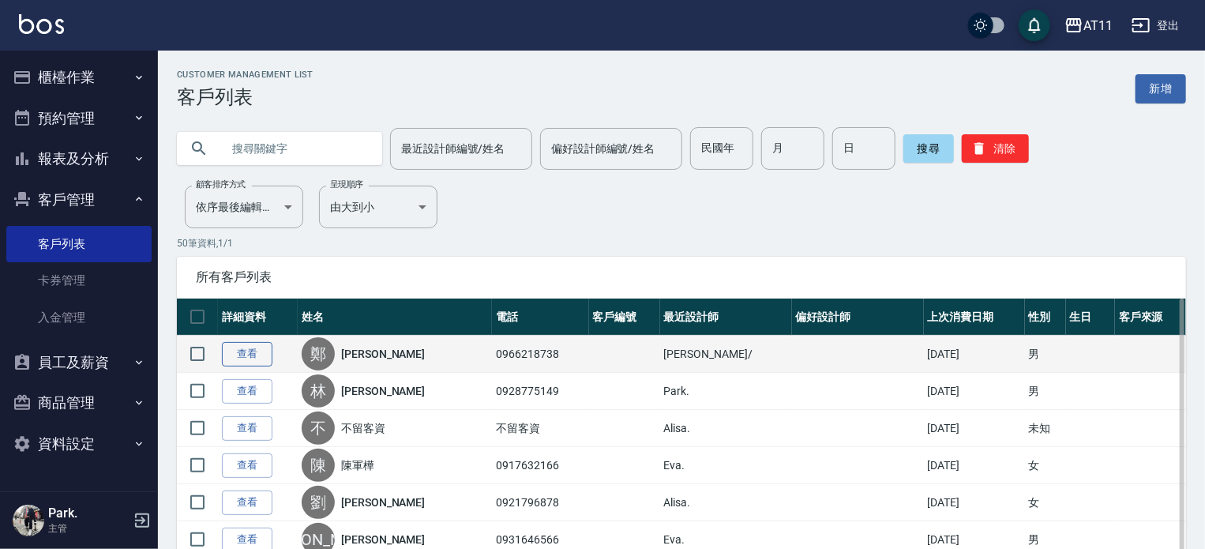
click at [246, 347] on link "查看" at bounding box center [247, 354] width 51 height 24
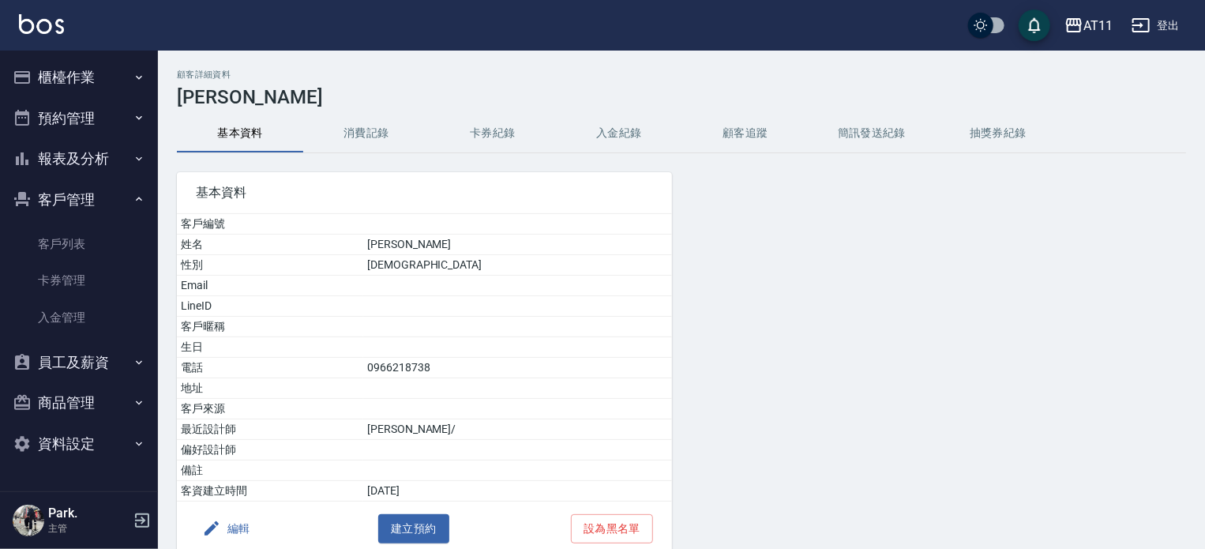
click at [650, 104] on h3 "[PERSON_NAME]" at bounding box center [681, 97] width 1009 height 22
click at [616, 145] on button "入金紀錄" at bounding box center [619, 133] width 126 height 38
